Goal: Information Seeking & Learning: Learn about a topic

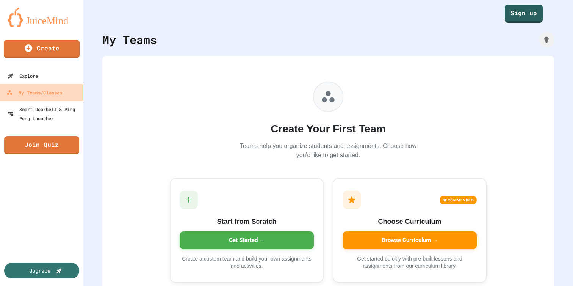
click at [56, 93] on div "My Teams/Classes" at bounding box center [34, 92] width 56 height 9
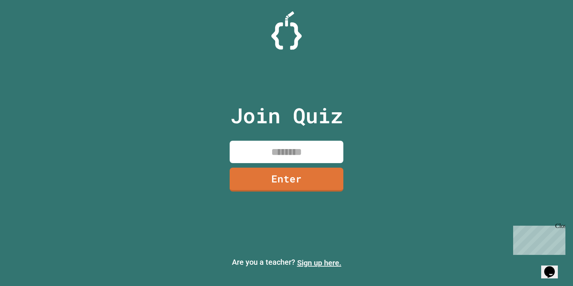
click at [337, 261] on link "Sign up here." at bounding box center [319, 262] width 44 height 9
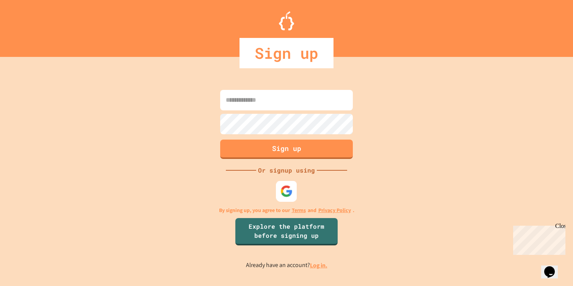
click at [281, 190] on img at bounding box center [287, 191] width 13 height 13
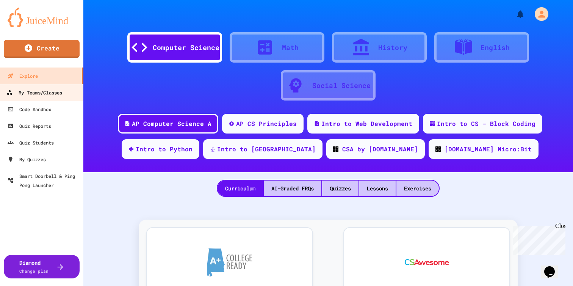
click at [36, 92] on div "My Teams/Classes" at bounding box center [34, 92] width 56 height 9
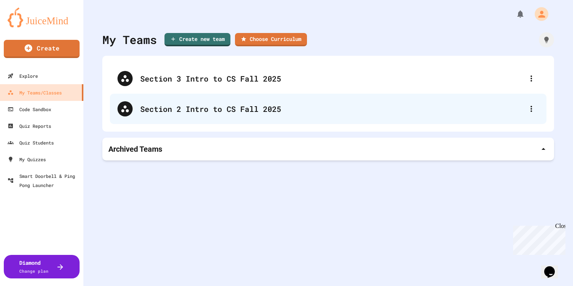
click at [271, 115] on div "Section 2 Intro to CS Fall 2025" at bounding box center [328, 109] width 437 height 30
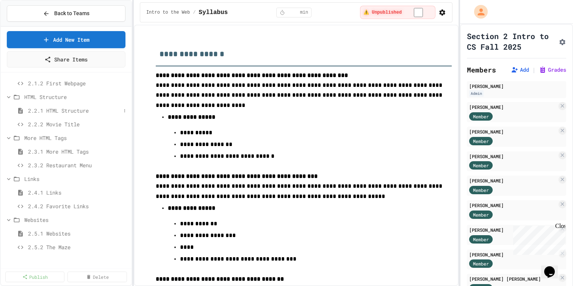
scroll to position [62, 0]
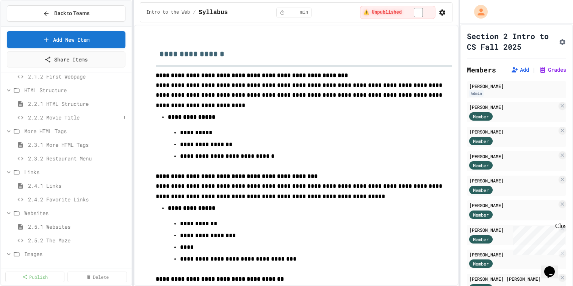
click at [64, 121] on span "2.2.2 Movie Title" at bounding box center [74, 117] width 93 height 8
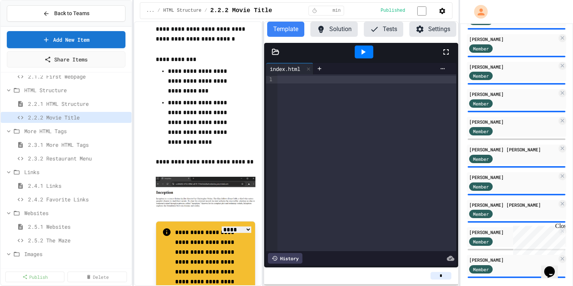
scroll to position [468, 0]
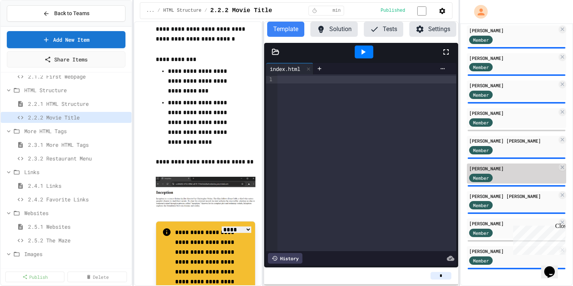
click at [496, 172] on div "Member" at bounding box center [488, 176] width 38 height 9
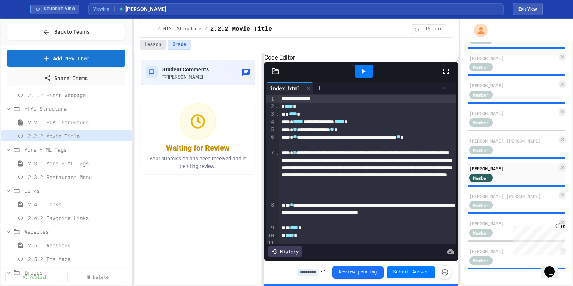
click at [158, 46] on button "Lesson" at bounding box center [153, 45] width 26 height 10
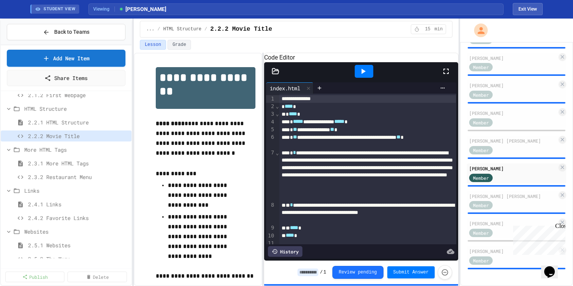
click at [368, 76] on icon at bounding box center [363, 71] width 9 height 9
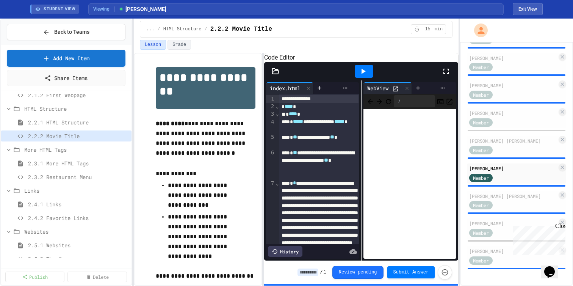
click at [397, 92] on icon at bounding box center [395, 89] width 6 height 6
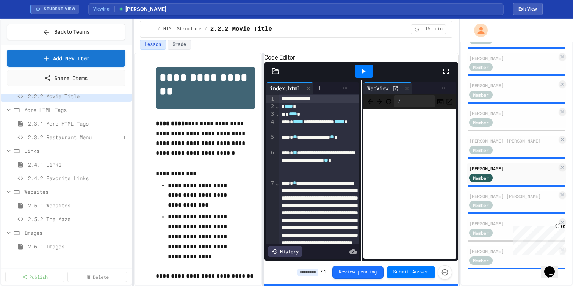
scroll to position [99, 0]
click at [60, 141] on div "2.3.2 Restaurant Menu" at bounding box center [66, 140] width 131 height 11
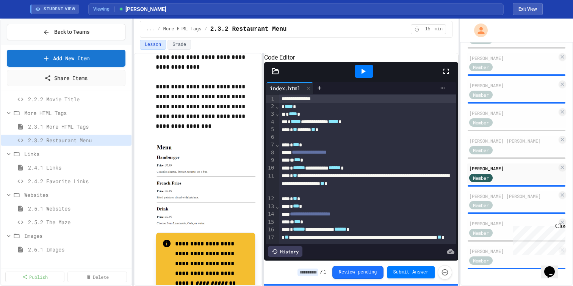
scroll to position [280, 0]
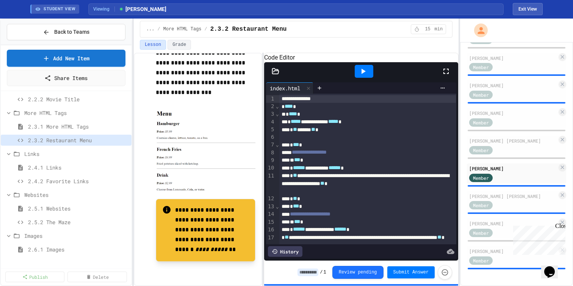
click at [176, 136] on img at bounding box center [206, 152] width 100 height 91
click at [358, 78] on div at bounding box center [364, 71] width 19 height 13
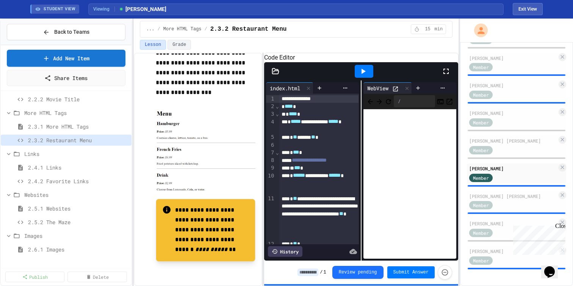
click at [401, 92] on div at bounding box center [397, 88] width 10 height 8
click at [395, 92] on icon at bounding box center [395, 89] width 6 height 6
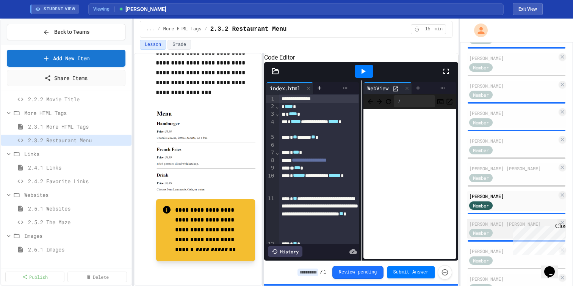
scroll to position [416, 0]
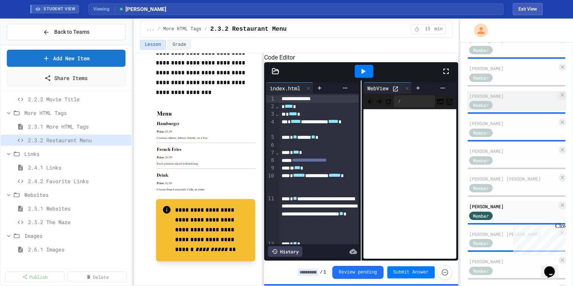
click at [502, 110] on div "Member" at bounding box center [488, 104] width 38 height 9
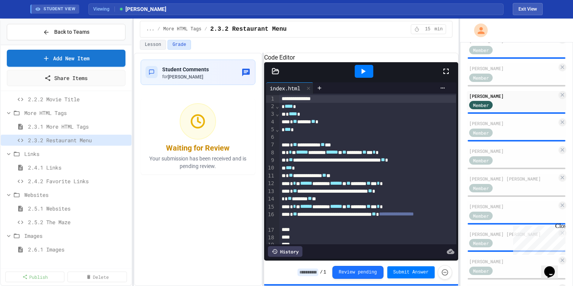
click at [365, 74] on icon at bounding box center [364, 71] width 4 height 5
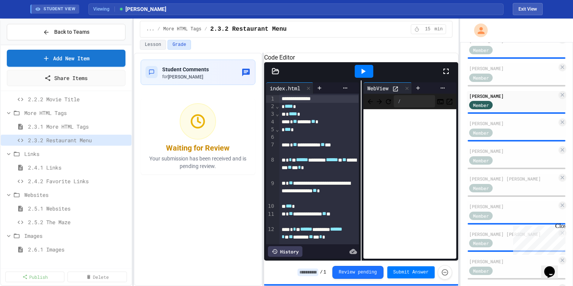
click at [397, 92] on icon at bounding box center [395, 89] width 6 height 6
click at [154, 47] on button "Lesson" at bounding box center [153, 45] width 26 height 10
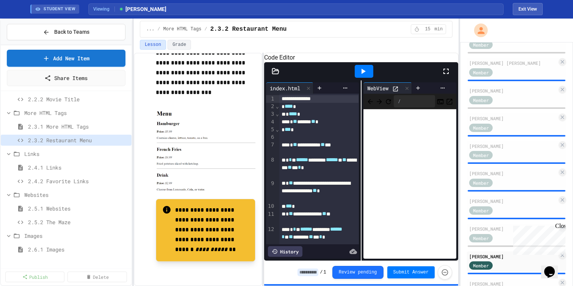
scroll to position [251, 0]
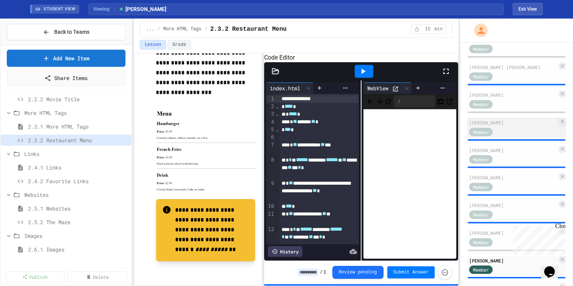
click at [497, 136] on div "Member" at bounding box center [488, 131] width 38 height 9
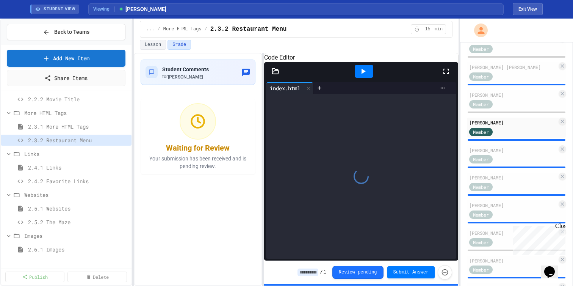
click at [366, 74] on icon at bounding box center [364, 71] width 4 height 5
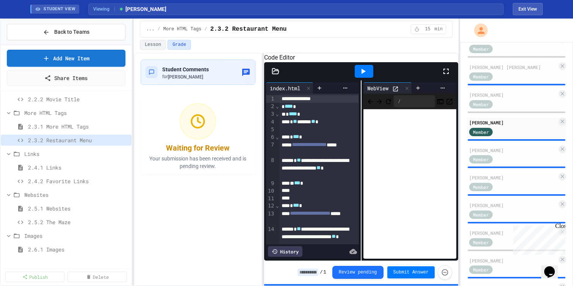
click at [397, 92] on icon at bounding box center [395, 89] width 6 height 6
click at [157, 48] on button "Lesson" at bounding box center [153, 45] width 26 height 10
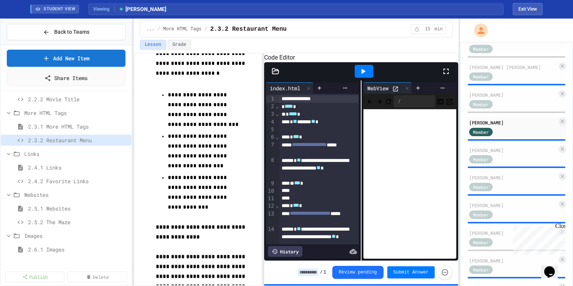
scroll to position [280, 0]
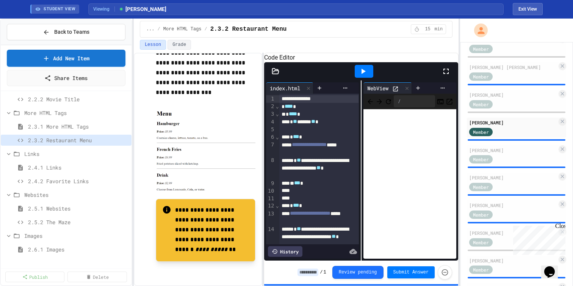
click at [191, 173] on img at bounding box center [206, 152] width 100 height 91
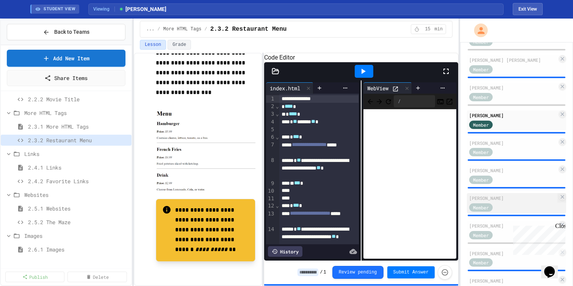
click at [497, 213] on div "Wes Nieland Member" at bounding box center [516, 203] width 99 height 20
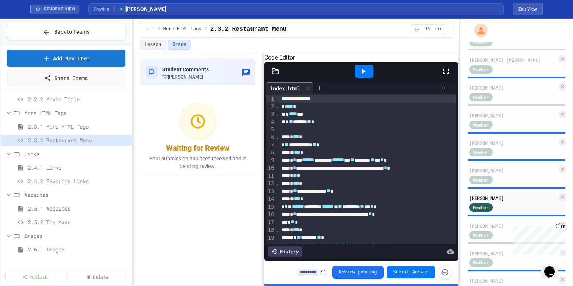
click at [368, 76] on icon at bounding box center [363, 71] width 9 height 9
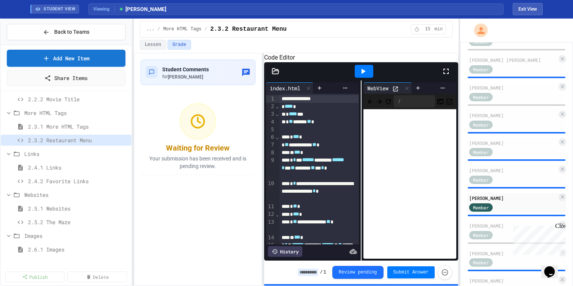
click at [394, 92] on div at bounding box center [397, 88] width 10 height 8
click at [395, 92] on icon at bounding box center [395, 89] width 6 height 6
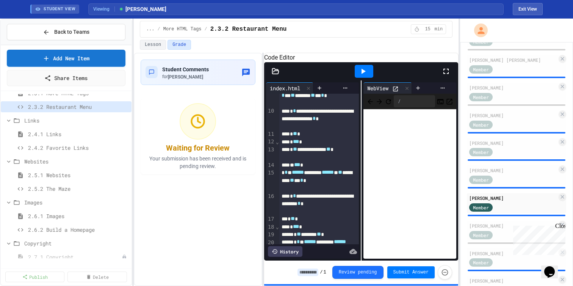
scroll to position [136, 0]
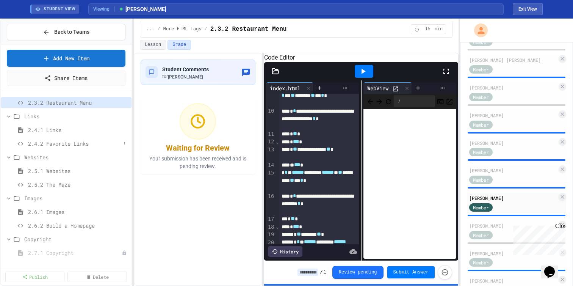
click at [52, 147] on span "2.4.2 Favorite Links" at bounding box center [74, 144] width 93 height 8
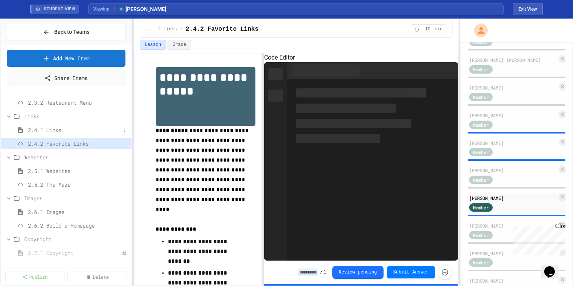
click at [78, 134] on span "2.4.1 Links" at bounding box center [74, 130] width 93 height 8
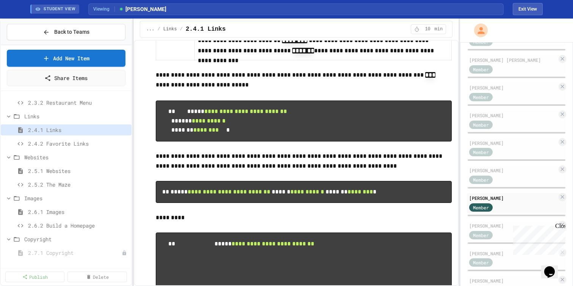
scroll to position [1363, 0]
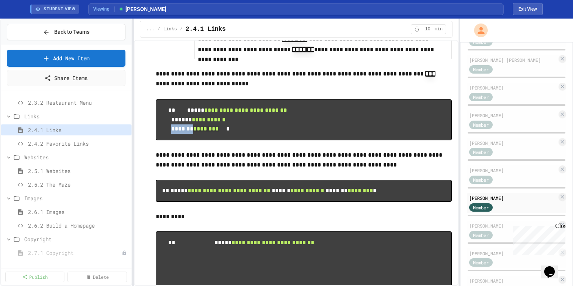
drag, startPoint x: 186, startPoint y: 162, endPoint x: 242, endPoint y: 162, distance: 56.5
click at [242, 140] on pre "**********" at bounding box center [304, 119] width 296 height 41
click at [77, 146] on span "2.4.2 Favorite Links" at bounding box center [74, 144] width 93 height 8
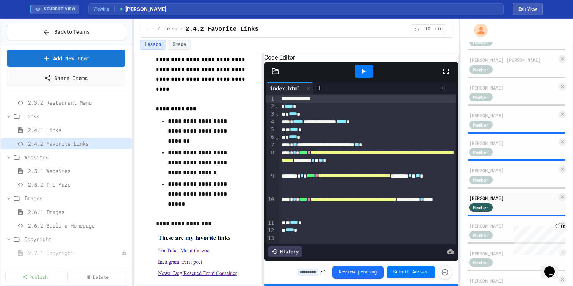
scroll to position [128, 0]
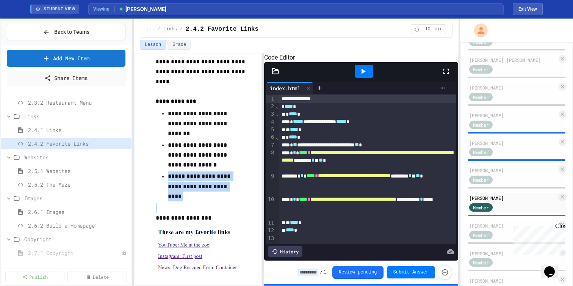
drag, startPoint x: 196, startPoint y: 193, endPoint x: 176, endPoint y: 166, distance: 33.5
click at [175, 166] on div "**********" at bounding box center [206, 119] width 100 height 361
click at [57, 134] on span "2.4.1 Links" at bounding box center [74, 130] width 93 height 8
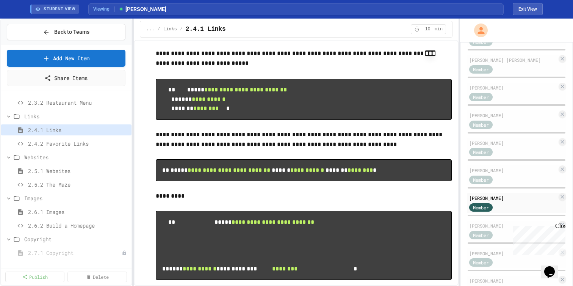
scroll to position [1372, 0]
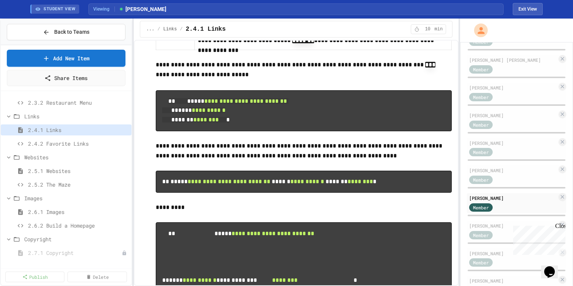
drag, startPoint x: 184, startPoint y: 162, endPoint x: 180, endPoint y: 118, distance: 43.8
click at [180, 118] on pre "**********" at bounding box center [304, 110] width 296 height 41
copy code "**********"
click at [50, 147] on span "2.4.2 Favorite Links" at bounding box center [74, 144] width 93 height 8
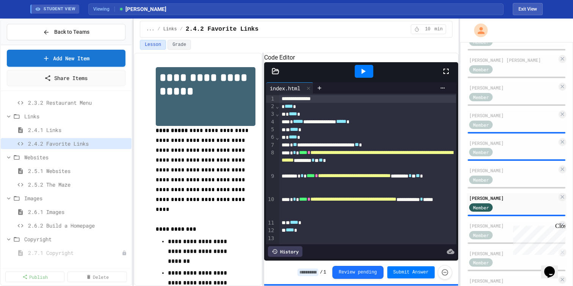
scroll to position [23, 0]
click at [529, 1] on div "STUDENT VIEW Viewing Wes Nieland Exit View" at bounding box center [286, 9] width 531 height 18
click at [529, 6] on button "Exit View" at bounding box center [528, 9] width 30 height 12
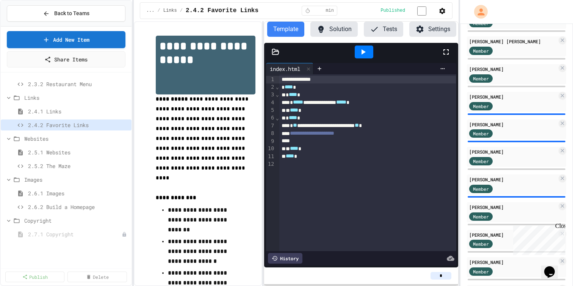
click at [440, 15] on icon "button" at bounding box center [443, 11] width 8 height 8
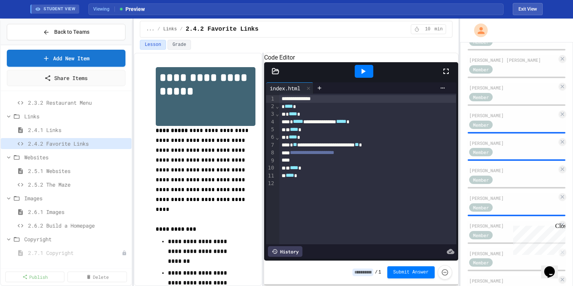
click at [402, 164] on div at bounding box center [367, 161] width 177 height 8
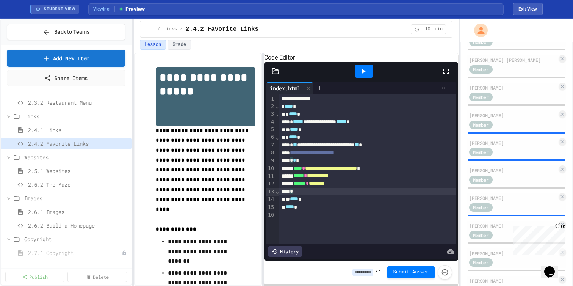
scroll to position [146, 0]
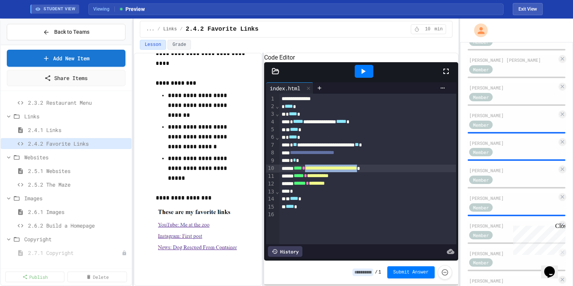
drag, startPoint x: 318, startPoint y: 188, endPoint x: 403, endPoint y: 189, distance: 85.3
click at [403, 172] on div "**********" at bounding box center [367, 169] width 177 height 8
click at [329, 178] on span "**********" at bounding box center [318, 175] width 22 height 5
click at [351, 187] on div "****** * ********" at bounding box center [367, 184] width 177 height 8
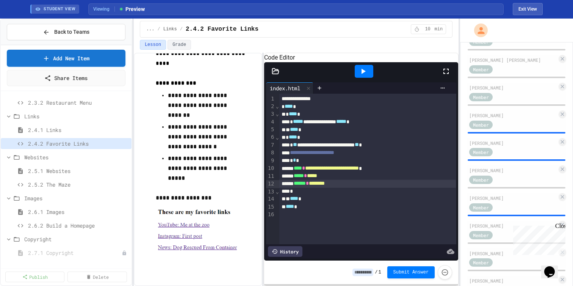
scroll to position [138, 0]
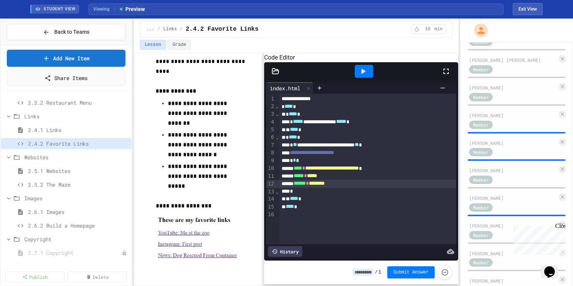
click at [362, 76] on icon at bounding box center [363, 71] width 9 height 9
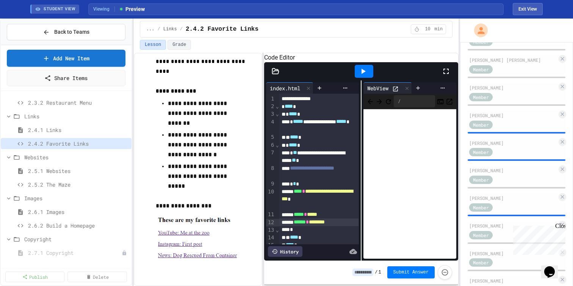
click at [395, 92] on icon at bounding box center [395, 89] width 6 height 6
click at [407, 94] on div at bounding box center [407, 88] width 9 height 11
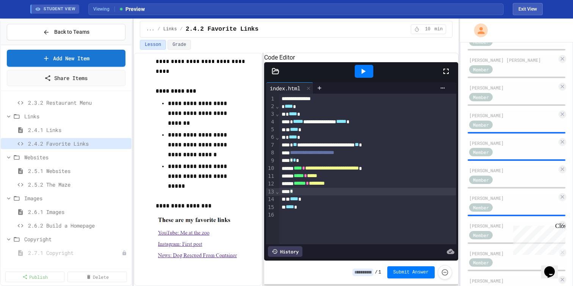
click at [350, 195] on div "*" at bounding box center [367, 192] width 177 height 8
click at [368, 76] on icon at bounding box center [363, 71] width 9 height 9
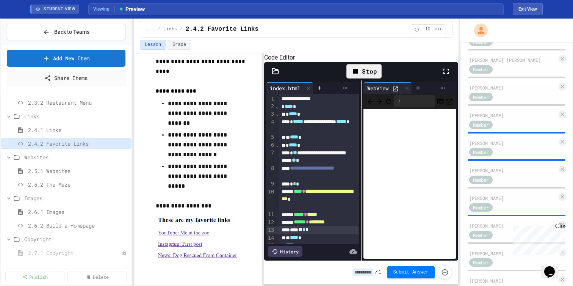
click at [396, 91] on icon at bounding box center [395, 88] width 5 height 5
click at [527, 11] on button "Exit View" at bounding box center [528, 9] width 30 height 12
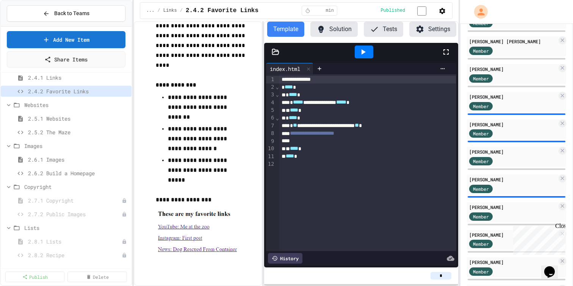
scroll to position [169, 0]
click at [52, 137] on span "2.5.2 The Maze" at bounding box center [74, 133] width 93 height 8
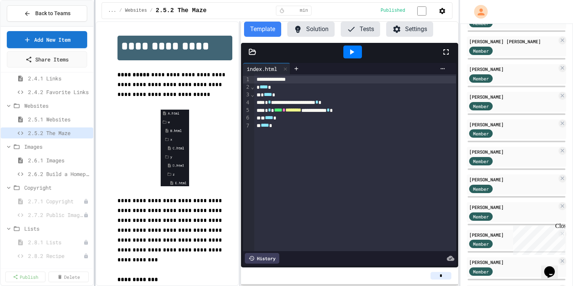
click at [94, 167] on div at bounding box center [95, 143] width 2 height 286
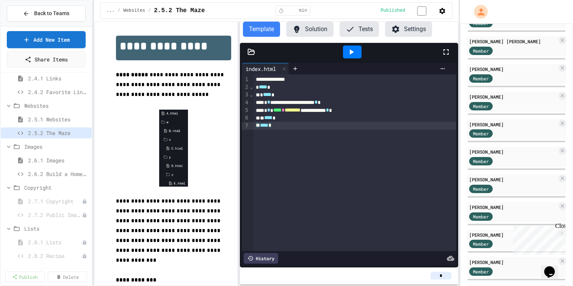
click at [456, 143] on div "**********" at bounding box center [355, 162] width 203 height 177
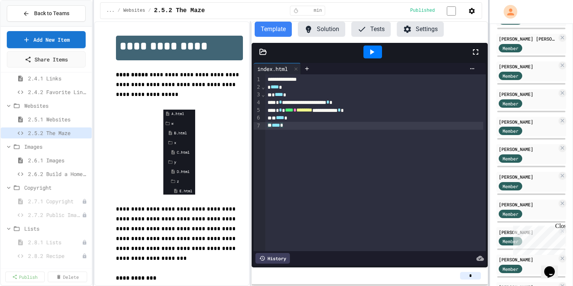
scroll to position [285, 0]
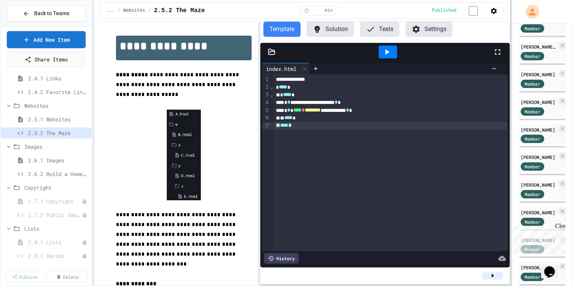
click at [510, 144] on div at bounding box center [511, 143] width 2 height 286
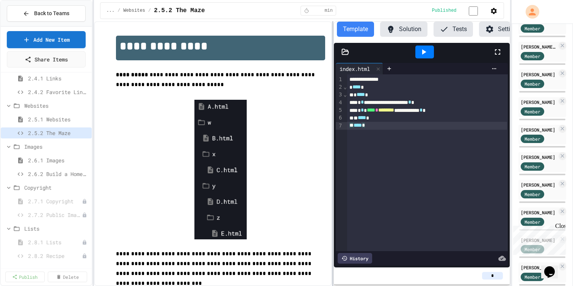
click at [332, 164] on div at bounding box center [333, 153] width 2 height 265
click at [323, 121] on div "**********" at bounding box center [302, 153] width 416 height 265
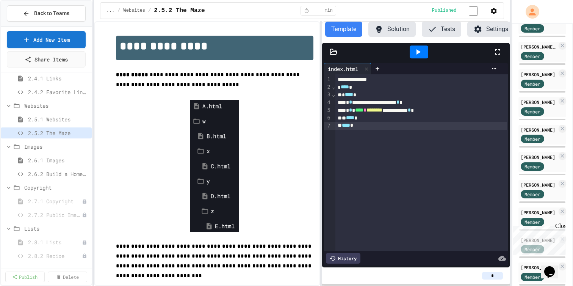
click at [335, 56] on icon at bounding box center [334, 52] width 8 height 8
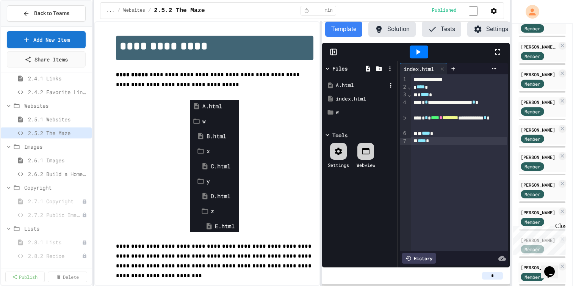
click at [335, 92] on div "A.html" at bounding box center [360, 85] width 72 height 14
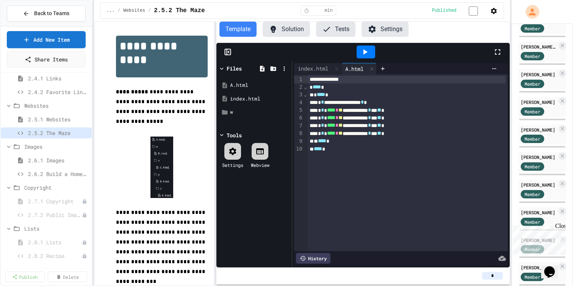
click at [213, 120] on div "**********" at bounding box center [302, 153] width 416 height 265
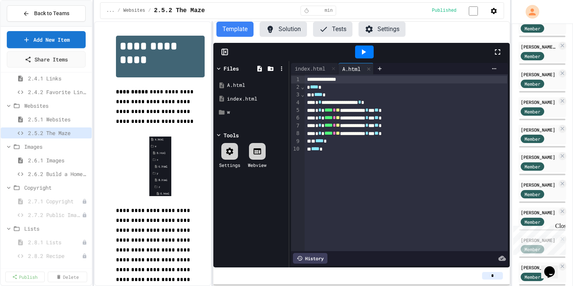
click at [490, 12] on icon "button" at bounding box center [494, 11] width 8 height 8
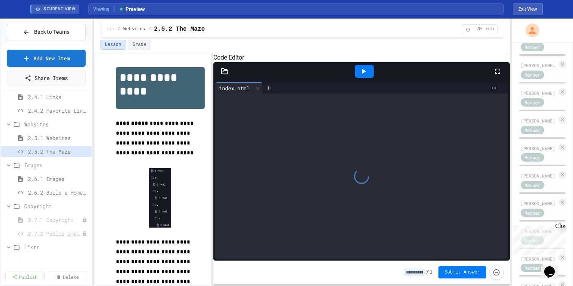
click at [227, 75] on icon at bounding box center [225, 71] width 8 height 8
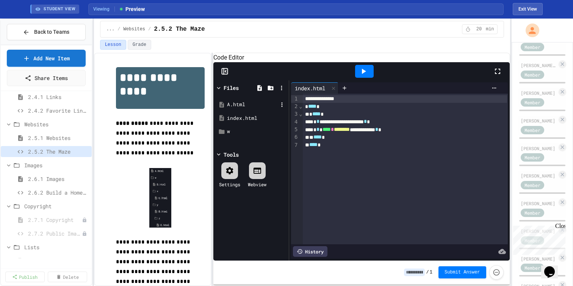
click at [232, 108] on div "A.html" at bounding box center [252, 105] width 51 height 8
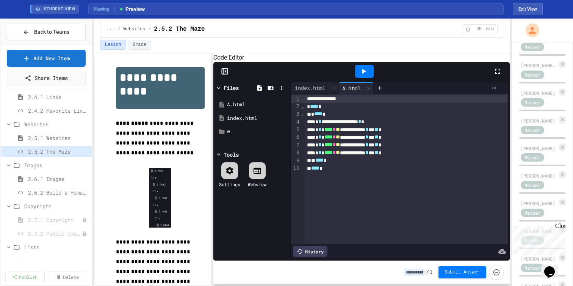
click at [224, 74] on icon at bounding box center [224, 72] width 0 height 6
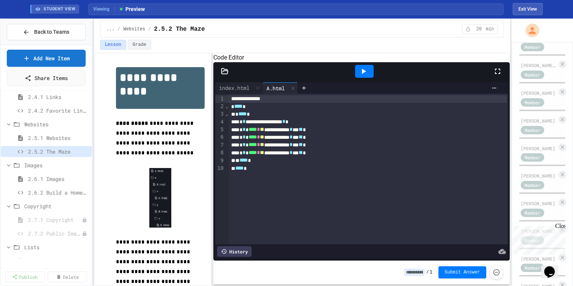
click at [228, 75] on icon at bounding box center [225, 71] width 8 height 8
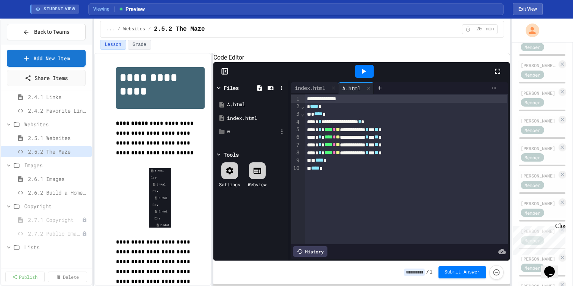
click at [222, 134] on icon at bounding box center [222, 131] width 6 height 5
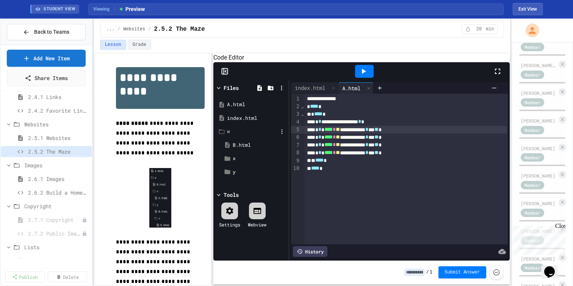
click at [340, 132] on span "**" at bounding box center [338, 129] width 4 height 5
click at [361, 76] on icon at bounding box center [363, 71] width 9 height 9
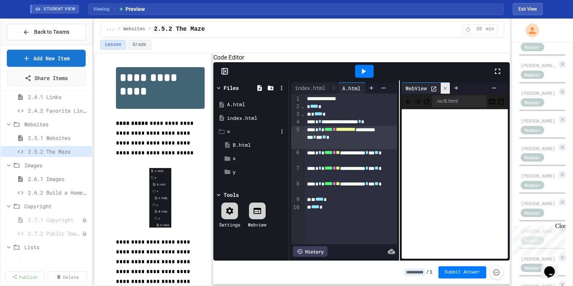
click at [444, 91] on icon at bounding box center [445, 88] width 5 height 5
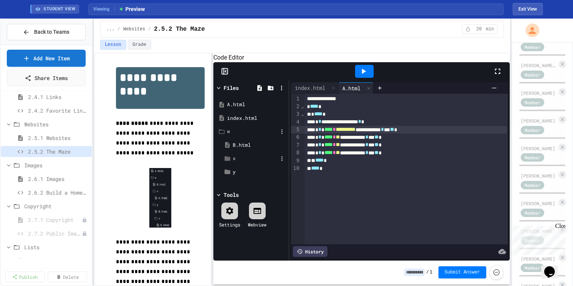
click at [228, 162] on icon at bounding box center [227, 158] width 7 height 7
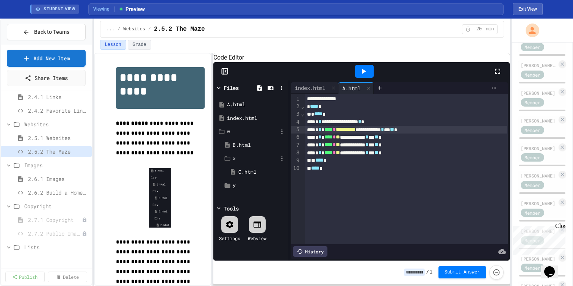
click at [340, 140] on span "**" at bounding box center [338, 136] width 4 height 5
click at [250, 149] on div "B.html" at bounding box center [255, 145] width 45 height 8
click at [340, 132] on span "**" at bounding box center [338, 129] width 4 height 5
click at [248, 189] on div "y" at bounding box center [255, 186] width 45 height 8
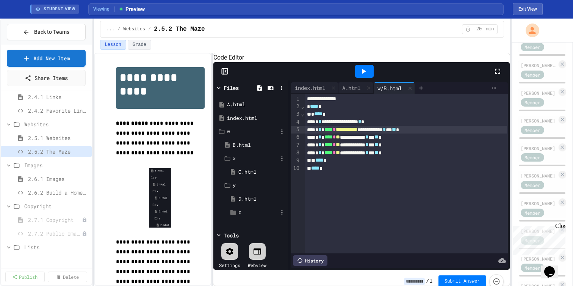
click at [248, 216] on div "z" at bounding box center [257, 213] width 39 height 8
click at [237, 179] on div "C.html" at bounding box center [257, 172] width 60 height 14
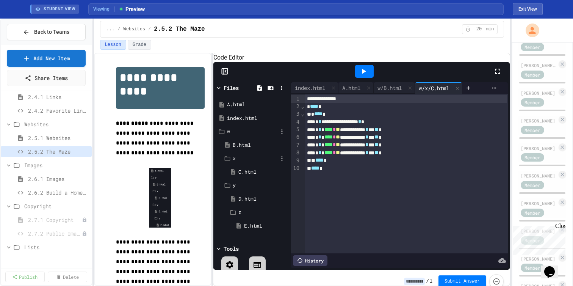
click at [340, 147] on span "**" at bounding box center [338, 144] width 4 height 5
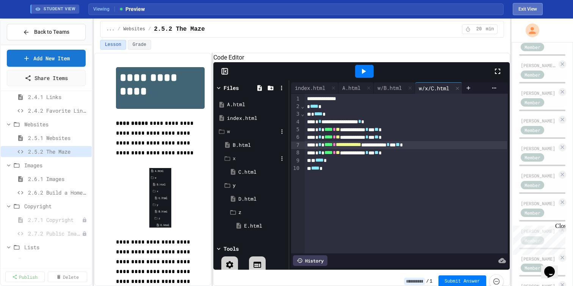
click at [524, 11] on button "Exit View" at bounding box center [528, 9] width 30 height 12
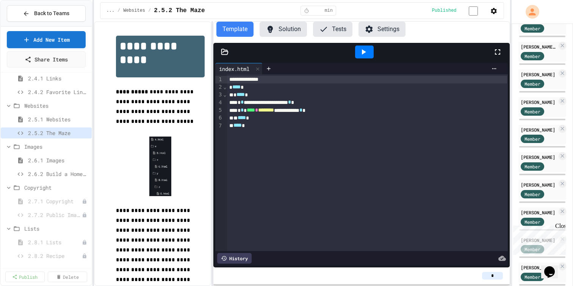
click at [228, 54] on icon at bounding box center [225, 51] width 6 height 5
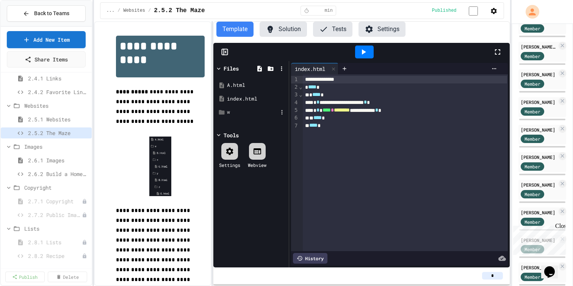
click at [237, 116] on div "w" at bounding box center [252, 112] width 51 height 8
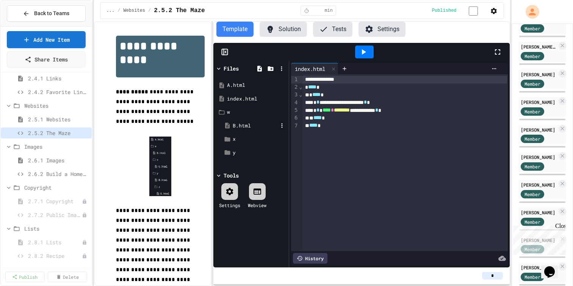
click at [244, 130] on div "B.html" at bounding box center [255, 126] width 45 height 8
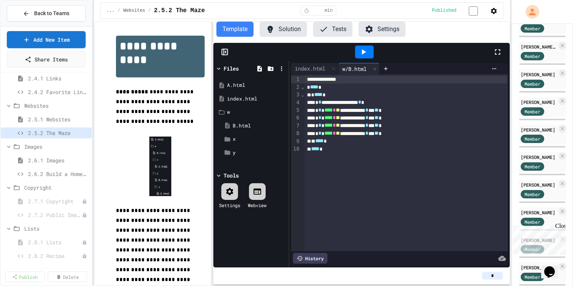
click at [340, 113] on span "**" at bounding box center [338, 109] width 4 height 5
click at [340, 120] on span "**" at bounding box center [338, 117] width 4 height 5
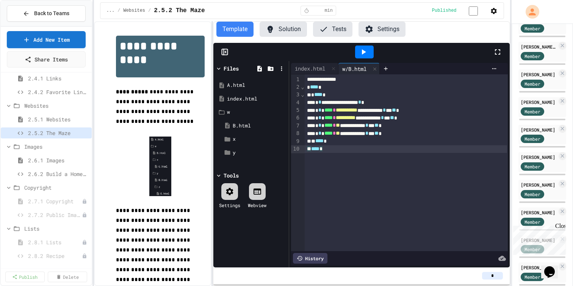
click at [393, 181] on div "**********" at bounding box center [406, 162] width 203 height 177
click at [33, 205] on span "2.7.1 Copyright" at bounding box center [51, 201] width 46 height 8
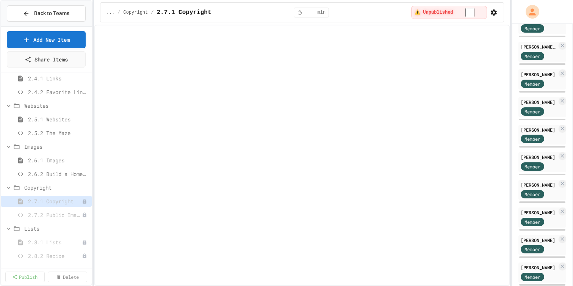
select select "***"
select select "*******"
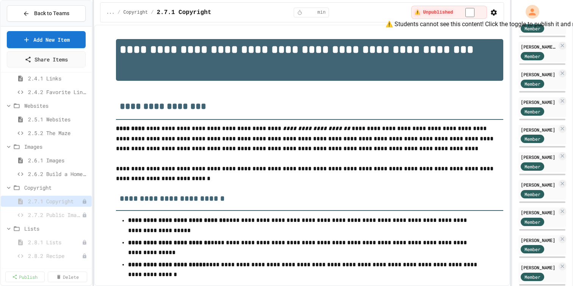
click at [473, 8] on div "⚠️ Unpublished" at bounding box center [449, 12] width 76 height 13
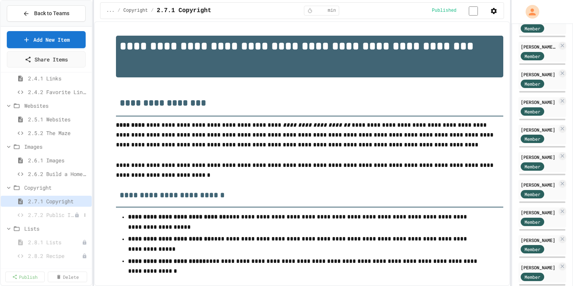
click at [46, 219] on span "2.7.2 Public Images" at bounding box center [51, 215] width 46 height 8
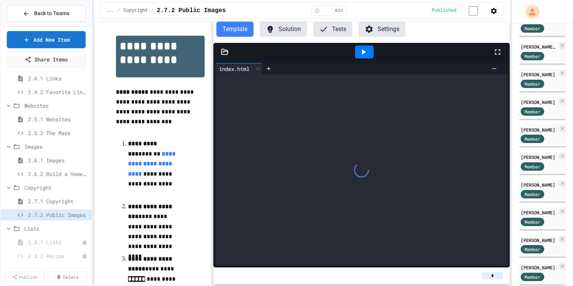
click at [491, 14] on icon "button" at bounding box center [494, 11] width 6 height 6
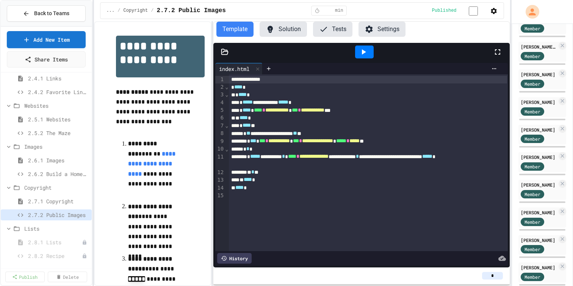
click at [518, 285] on div at bounding box center [286, 287] width 573 height 0
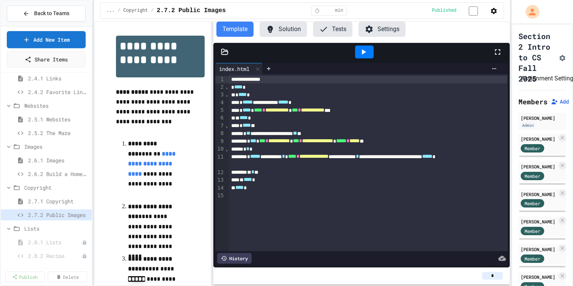
click at [566, 62] on icon "Assignment Settings" at bounding box center [563, 58] width 8 height 8
click at [70, 215] on div "2.7.2 Public Images" at bounding box center [46, 214] width 91 height 11
click at [57, 243] on div "2.8.1 Lists" at bounding box center [46, 242] width 91 height 11
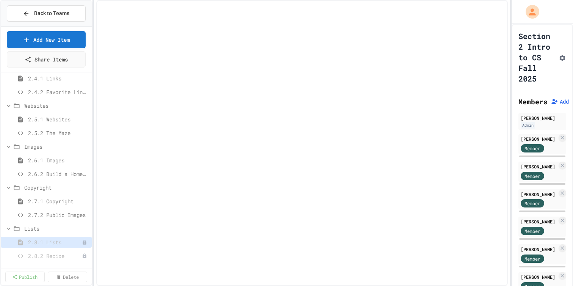
select select "***"
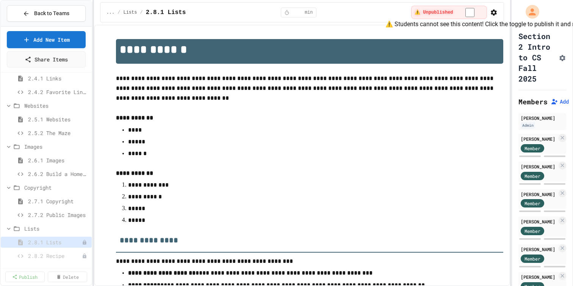
click at [456, 7] on div "⚠️ Unpublished" at bounding box center [449, 13] width 77 height 14
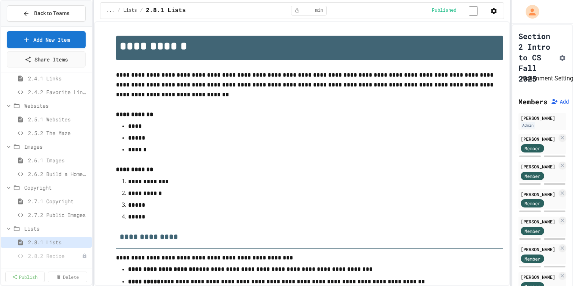
click at [566, 62] on icon "Assignment Settings" at bounding box center [563, 58] width 8 height 8
click at [51, 265] on div "Links 2.4.1 Links 2.4.2 Favorite Links Websites 2.5.1 Websites 2.5.2 The Maze I…" at bounding box center [46, 170] width 91 height 196
click at [52, 270] on link "Delete" at bounding box center [68, 275] width 38 height 11
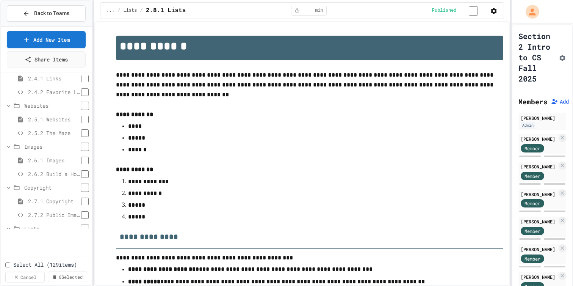
click at [22, 272] on link "Cancel" at bounding box center [24, 277] width 39 height 11
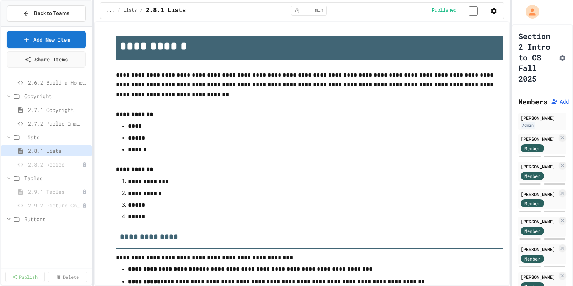
scroll to position [261, 0]
click at [42, 167] on span "2.8.2 Recipe" at bounding box center [51, 164] width 46 height 8
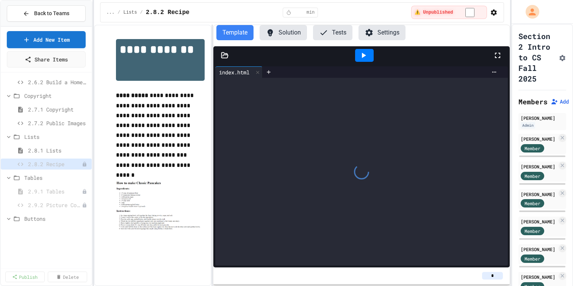
click at [566, 62] on button "Assignment Settings" at bounding box center [563, 57] width 8 height 9
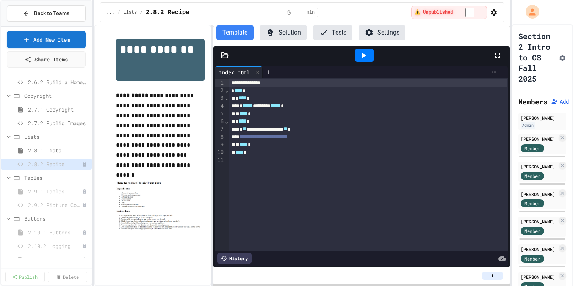
scroll to position [233, 0]
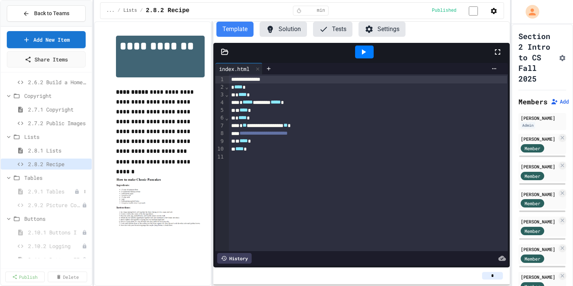
click at [36, 192] on div "2.9.1 Tables" at bounding box center [46, 191] width 91 height 11
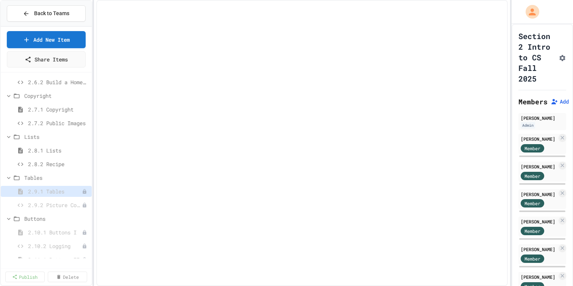
select select "***"
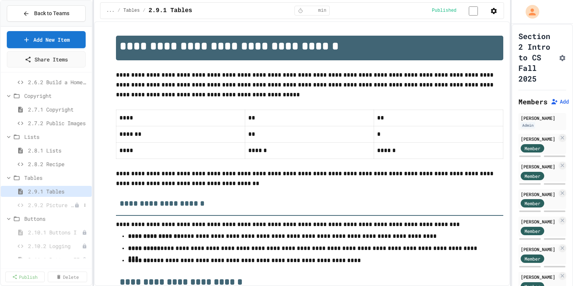
click at [47, 209] on span "2.9.2 Picture Collage" at bounding box center [51, 205] width 46 height 8
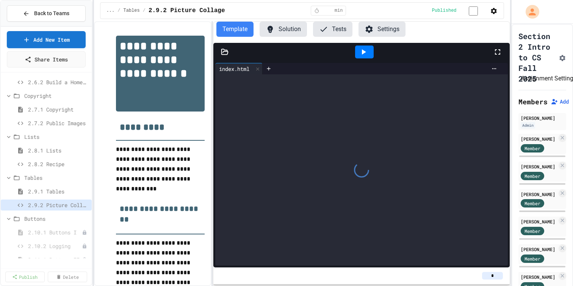
click at [566, 61] on button "Assignment Settings" at bounding box center [563, 57] width 8 height 9
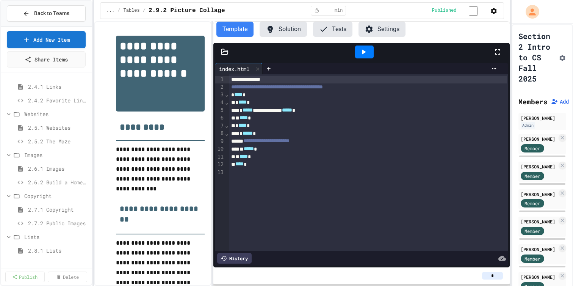
scroll to position [147, 0]
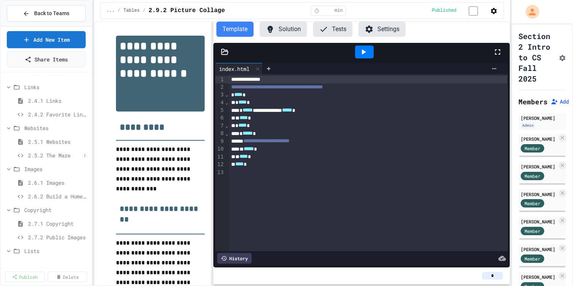
click at [56, 159] on span "2.5.2 The Maze" at bounding box center [54, 155] width 53 height 8
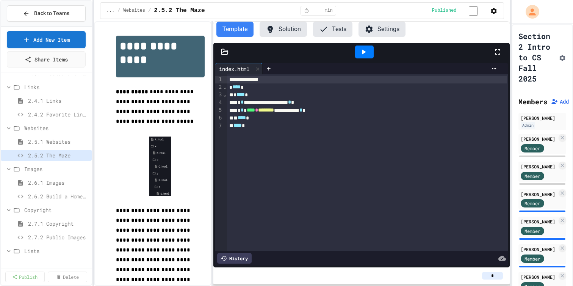
click at [229, 56] on icon at bounding box center [225, 52] width 8 height 8
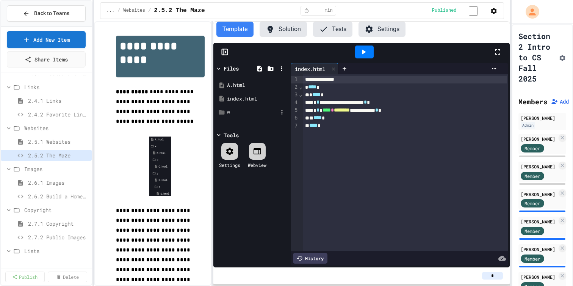
click at [240, 116] on div "w" at bounding box center [252, 112] width 51 height 8
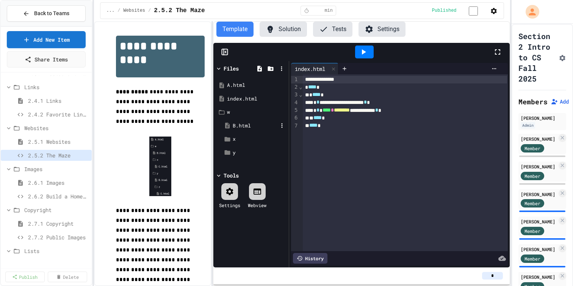
click at [243, 130] on div "B.html" at bounding box center [255, 126] width 45 height 8
